Goal: Task Accomplishment & Management: Manage account settings

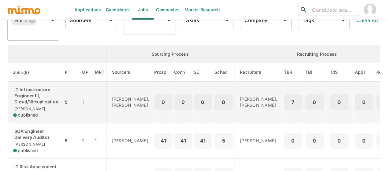
scroll to position [92, 0]
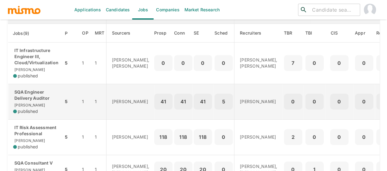
click at [33, 92] on p "SQA Engineer Delivery Auditor" at bounding box center [35, 95] width 45 height 12
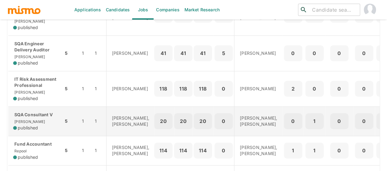
scroll to position [153, 0]
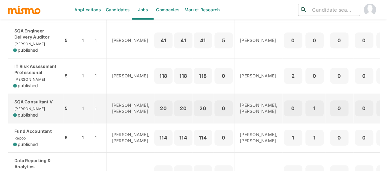
click at [30, 105] on p "SQA Consultant V" at bounding box center [35, 102] width 45 height 6
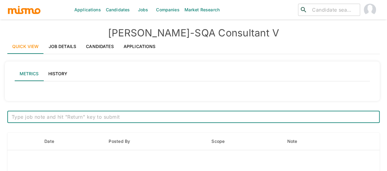
click at [64, 42] on link "Job Details" at bounding box center [63, 46] width 38 height 15
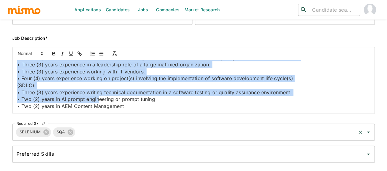
scroll to position [606, 0]
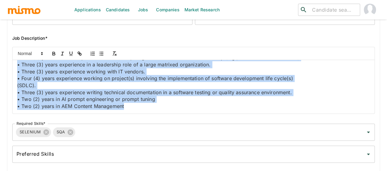
drag, startPoint x: 18, startPoint y: 66, endPoint x: 175, endPoint y: 113, distance: 164.1
click at [175, 113] on div "Job Outside URL SQA Consultant V Job Outside URL Job Title* SQA Consultant V Jo…" at bounding box center [190, 51] width 367 height 228
copy div "Job Summary This senior-level role leads quality assurance efforts across consu…"
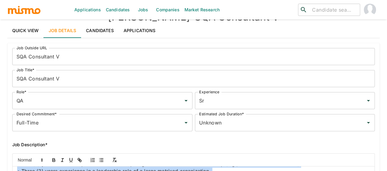
scroll to position [0, 0]
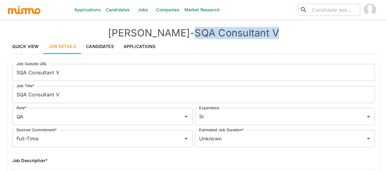
drag, startPoint x: 261, startPoint y: 31, endPoint x: 179, endPoint y: 32, distance: 82.2
click at [172, 27] on h4 "Kaiser - SQA Consultant V" at bounding box center [193, 33] width 372 height 12
copy h4 "SQA Consultant V"
click at [22, 49] on link "Quick View" at bounding box center [25, 46] width 36 height 15
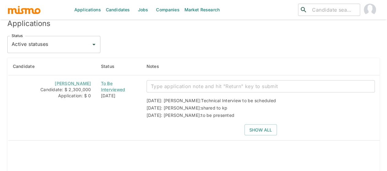
scroll to position [519, 0]
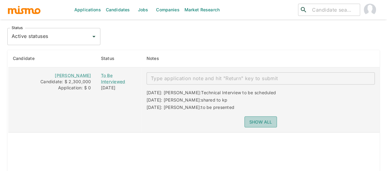
click at [258, 119] on button "Show all" at bounding box center [260, 121] width 32 height 11
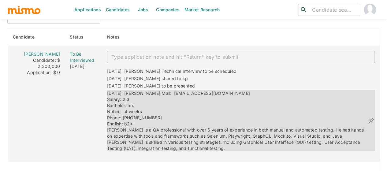
scroll to position [550, 0]
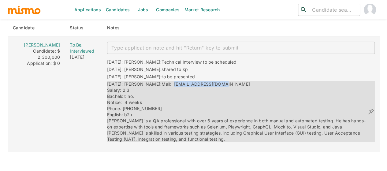
drag, startPoint x: 210, startPoint y: 80, endPoint x: 156, endPoint y: 80, distance: 54.1
click at [156, 81] on div "08/28/2025: Kaiser: Mail: el_gch24@hotmail.com Salary: 2,3 Bachelor: no. Notice…" at bounding box center [237, 111] width 260 height 61
copy span "el_gch24@hotmail.com"
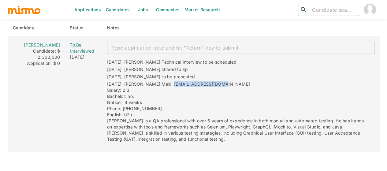
scroll to position [519, 0]
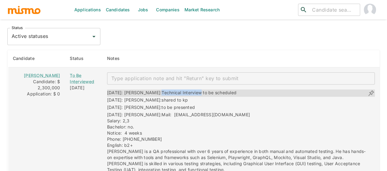
drag, startPoint x: 183, startPoint y: 90, endPoint x: 145, endPoint y: 87, distance: 37.6
click at [161, 90] on span "Technical Interview to be scheduled" at bounding box center [198, 92] width 75 height 5
copy span "Technical Interview"
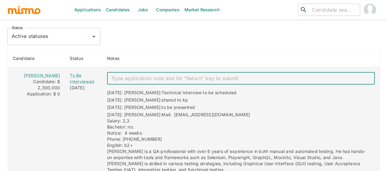
click at [142, 76] on textarea "enhanced table" at bounding box center [240, 78] width 259 height 7
paste textarea "Technical Interview"
type textarea "Technical Interview 09/11"
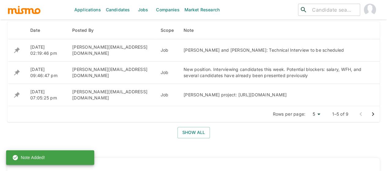
scroll to position [183, 0]
